Goal: Task Accomplishment & Management: Manage account settings

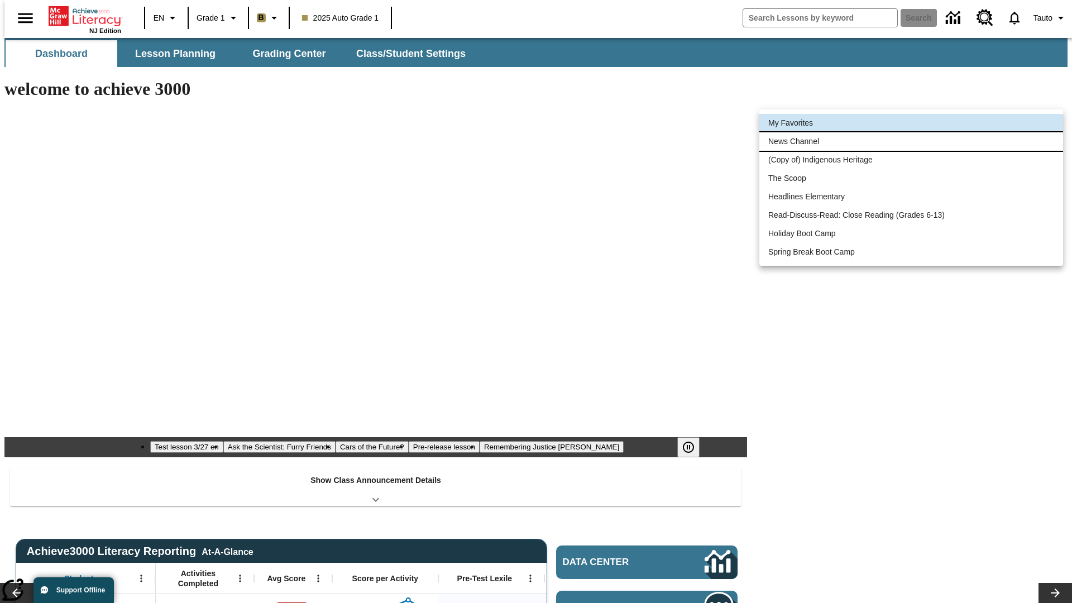
click at [911, 141] on li "News Channel" at bounding box center [911, 141] width 304 height 18
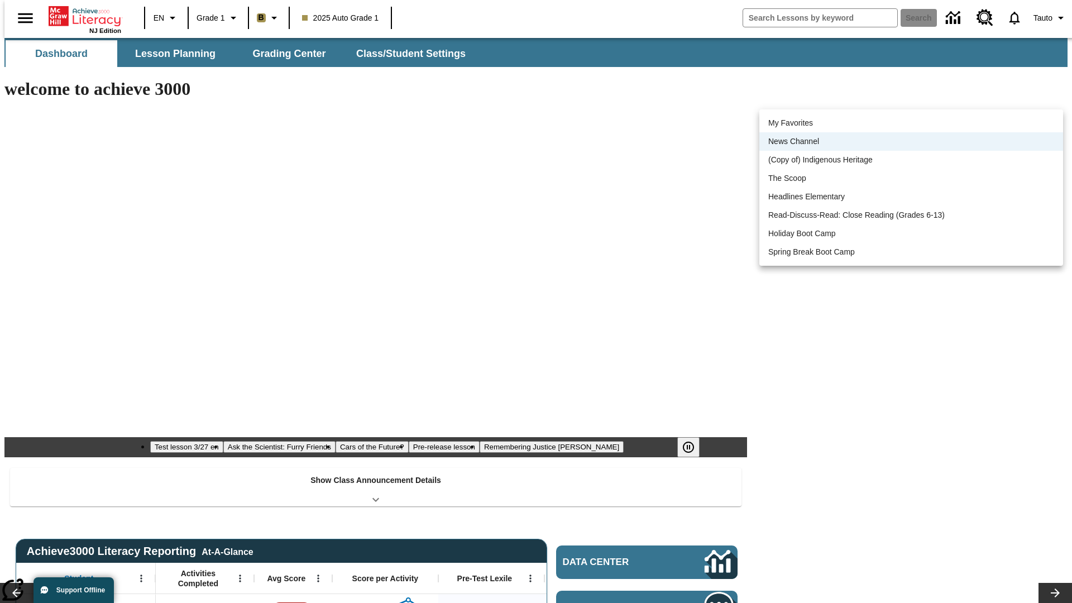
scroll to position [14, 0]
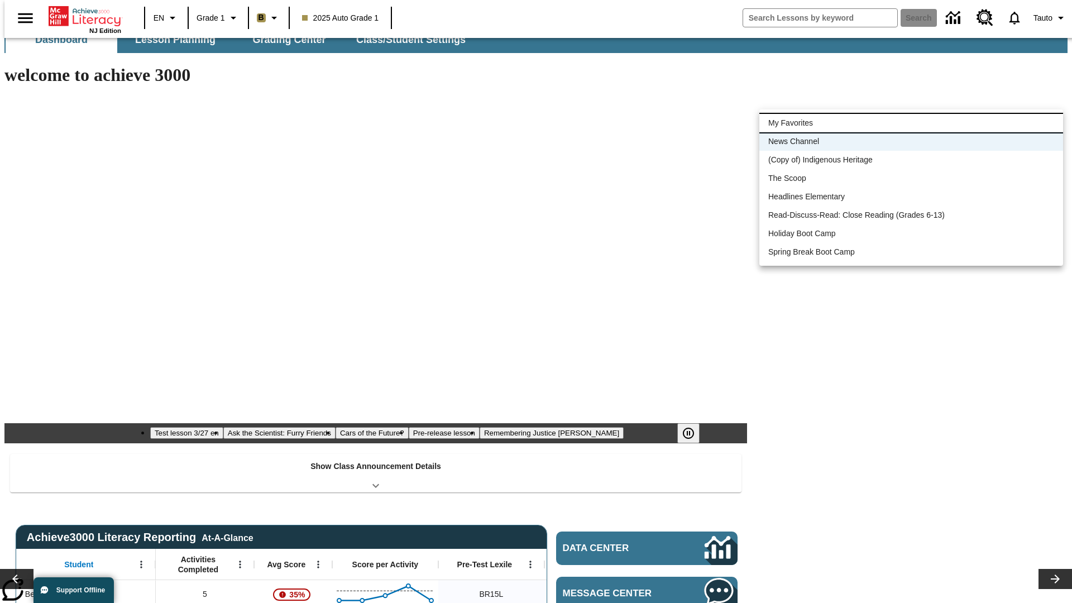
click at [911, 123] on li "My Favorites" at bounding box center [911, 123] width 304 height 18
type input "-1"
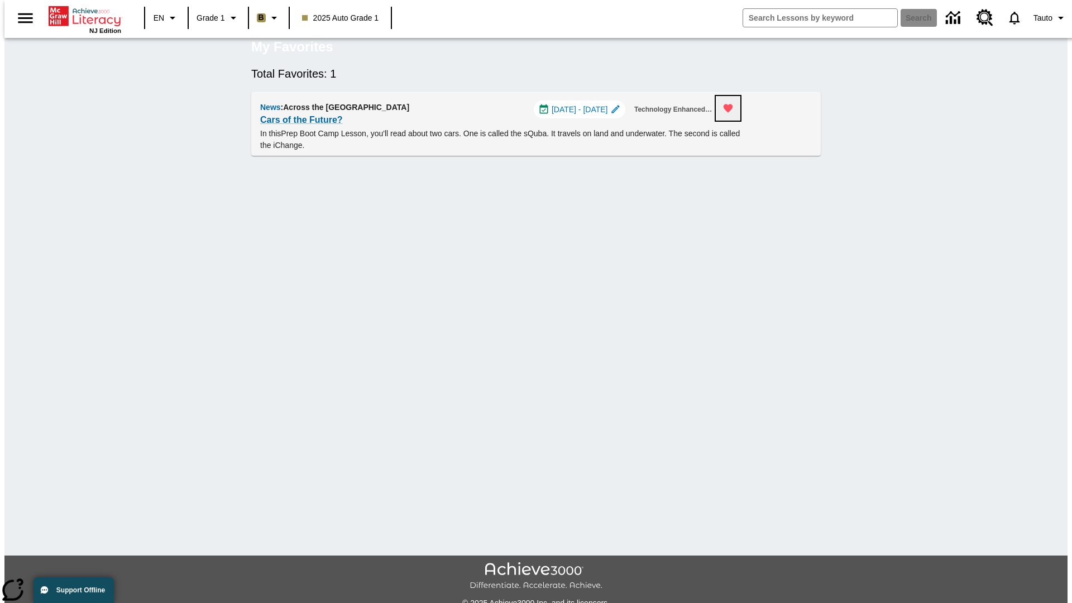
click at [733, 113] on icon "Remove from Favorites" at bounding box center [728, 108] width 9 height 8
